Goal: Understand process/instructions: Learn about a topic

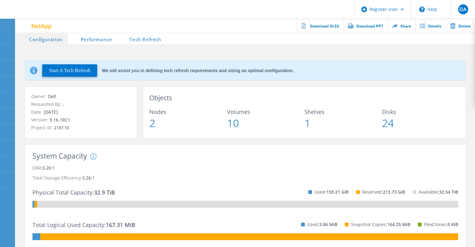
click at [152, 39] on li "Tech Refresh" at bounding box center [141, 38] width 49 height 12
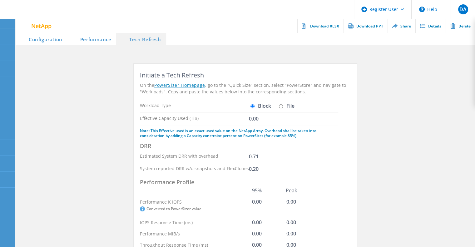
click at [280, 106] on input "File" at bounding box center [281, 106] width 4 height 4
radio input "true"
radio input "false"
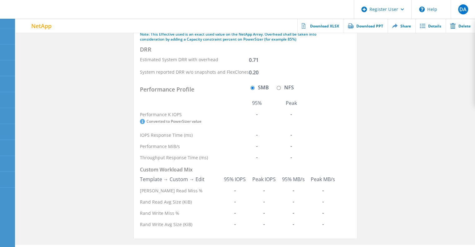
scroll to position [123, 0]
click at [277, 88] on input "NFS" at bounding box center [279, 87] width 4 height 4
radio input "true"
radio input "false"
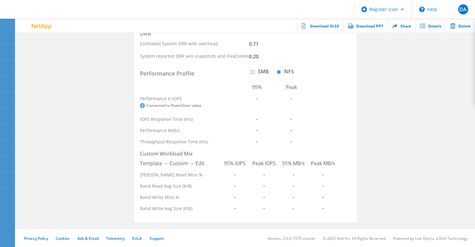
scroll to position [0, 0]
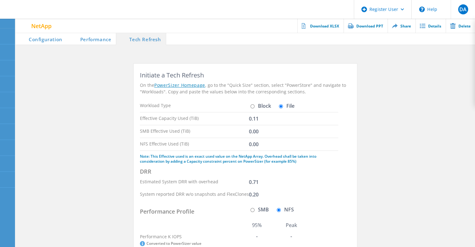
click at [252, 106] on input "Block" at bounding box center [253, 106] width 4 height 4
radio input "true"
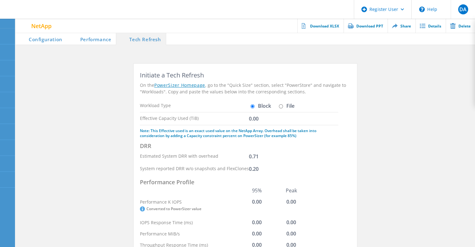
click at [282, 106] on input "File" at bounding box center [281, 106] width 4 height 4
radio input "true"
radio input "false"
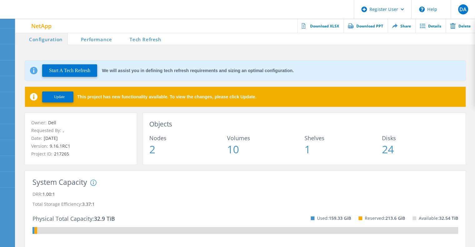
click at [149, 38] on li "Tech Refresh" at bounding box center [141, 38] width 49 height 12
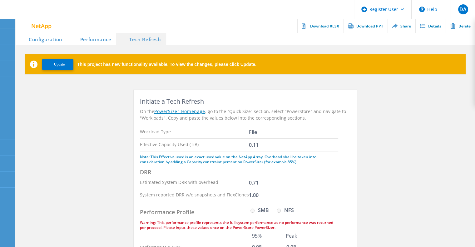
click at [89, 37] on li "Performance" at bounding box center [91, 38] width 49 height 12
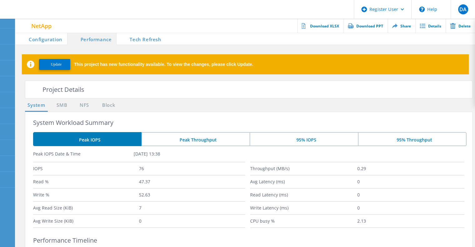
click at [141, 37] on li "Tech Refresh" at bounding box center [141, 38] width 49 height 12
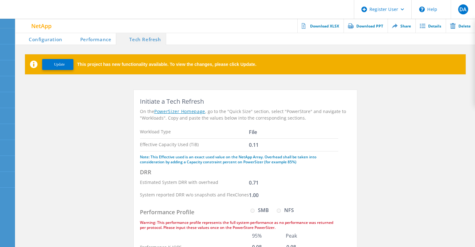
click at [98, 112] on section "Initiate a Tech Refresh On the PowerSizer Homepage , go to the "Quick Size" sec…" at bounding box center [246, 234] width 460 height 288
click at [98, 41] on li "Performance" at bounding box center [91, 38] width 49 height 12
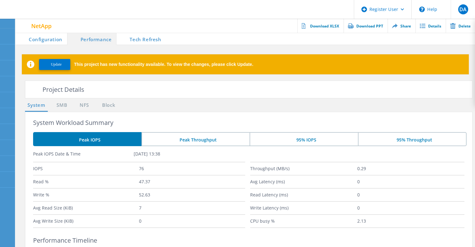
click at [142, 36] on li "Tech Refresh" at bounding box center [141, 38] width 49 height 12
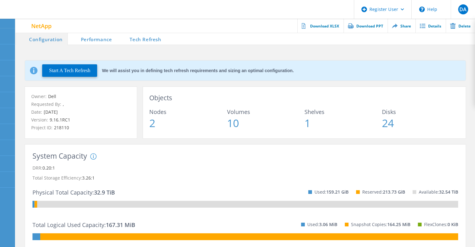
click at [148, 41] on li "Tech Refresh" at bounding box center [141, 38] width 49 height 12
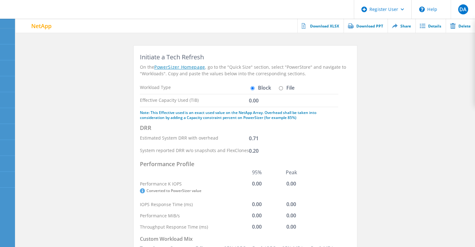
scroll to position [18, 0]
click at [281, 87] on input "File" at bounding box center [281, 89] width 4 height 4
radio input "true"
radio input "false"
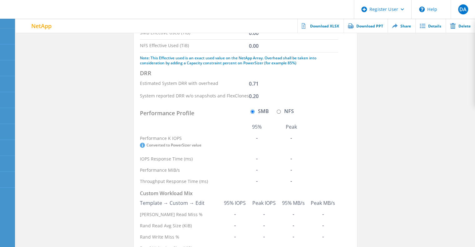
scroll to position [0, 0]
